Goal: Transaction & Acquisition: Purchase product/service

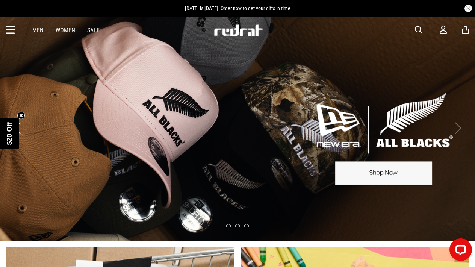
click at [13, 31] on icon at bounding box center [10, 30] width 9 height 12
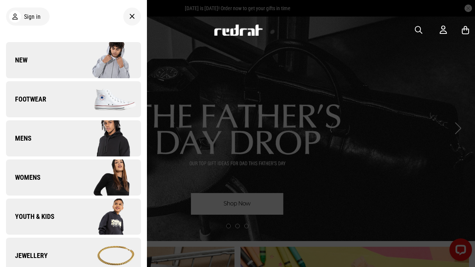
click at [54, 212] on link "Youth & Kids" at bounding box center [73, 217] width 135 height 36
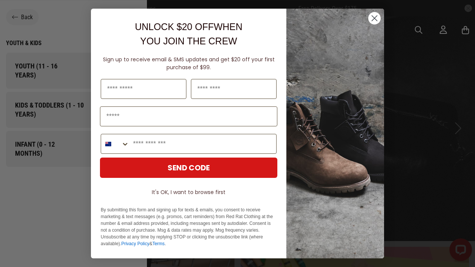
click at [378, 22] on circle "Close dialog" at bounding box center [375, 18] width 12 height 12
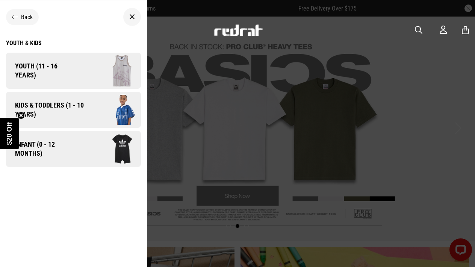
click at [62, 111] on span "Kids & Toddlers (1 - 10 years)" at bounding box center [47, 110] width 82 height 18
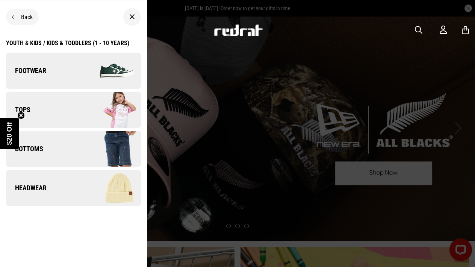
click at [73, 79] on img at bounding box center [106, 71] width 67 height 38
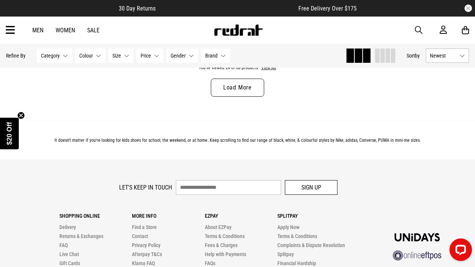
scroll to position [2146, 0]
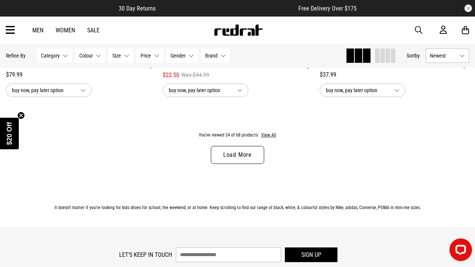
click at [243, 156] on link "Load More" at bounding box center [237, 155] width 53 height 18
